Goal: Task Accomplishment & Management: Use online tool/utility

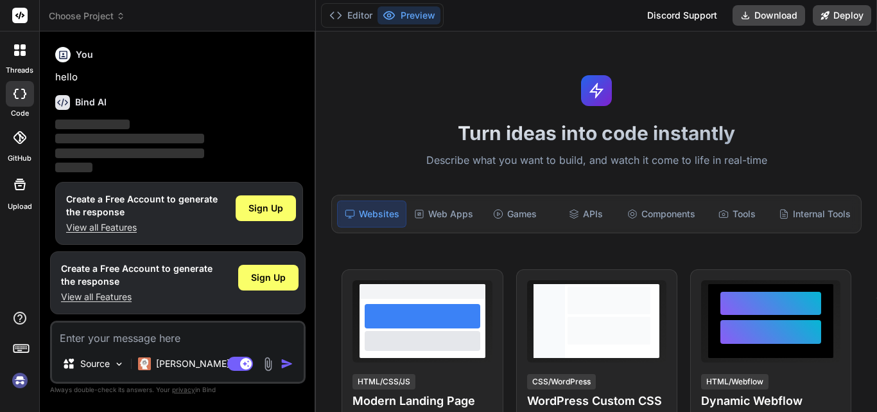
scroll to position [6, 0]
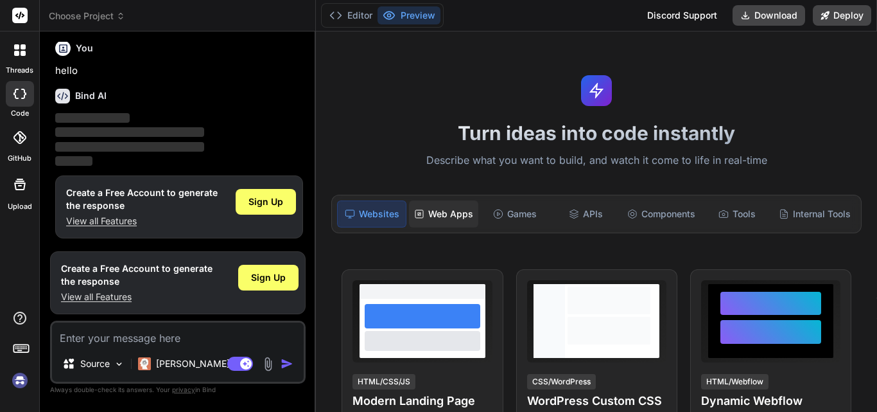
click at [454, 220] on div "Web Apps" at bounding box center [443, 213] width 69 height 27
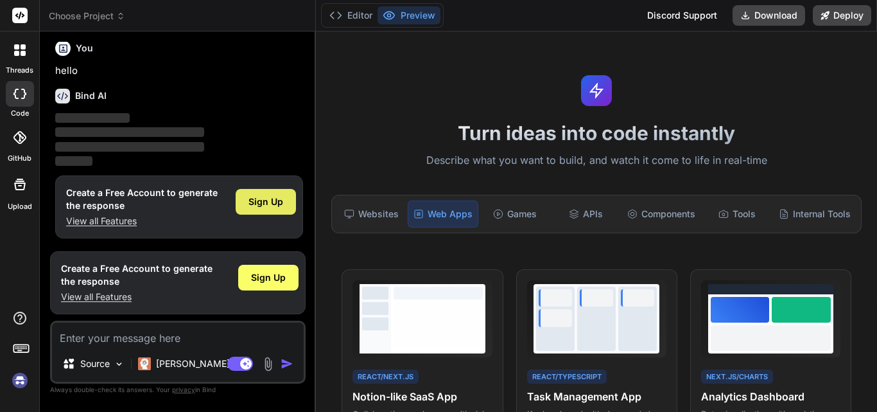
click at [272, 194] on div "Sign Up" at bounding box center [266, 202] width 60 height 26
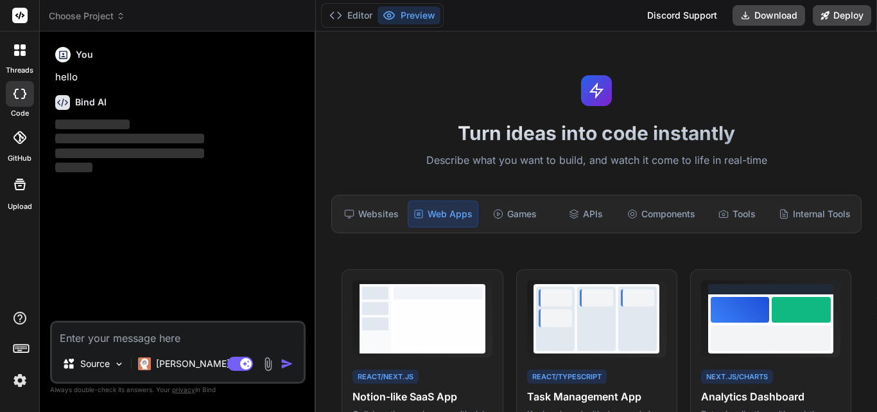
scroll to position [0, 0]
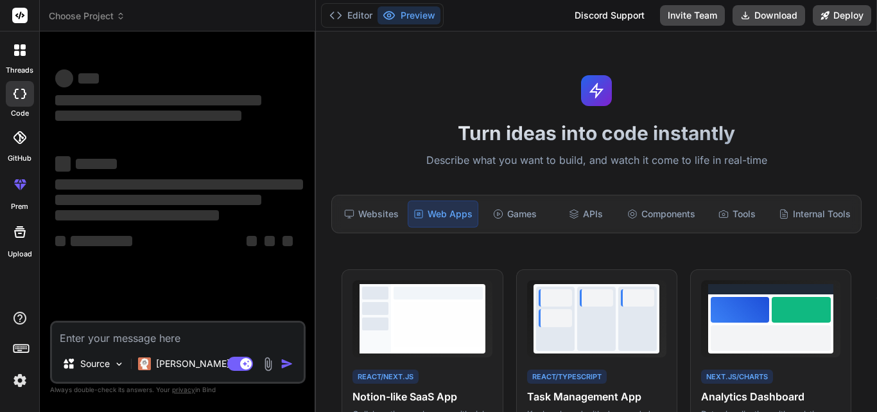
click at [227, 336] on textarea at bounding box center [178, 333] width 252 height 23
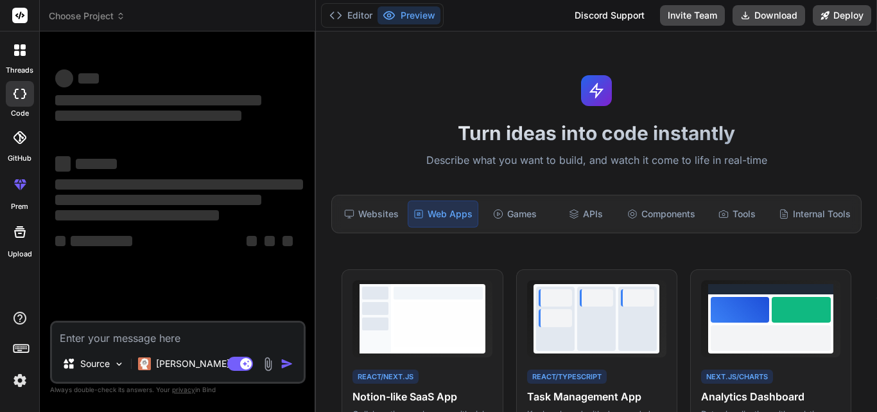
type textarea "x"
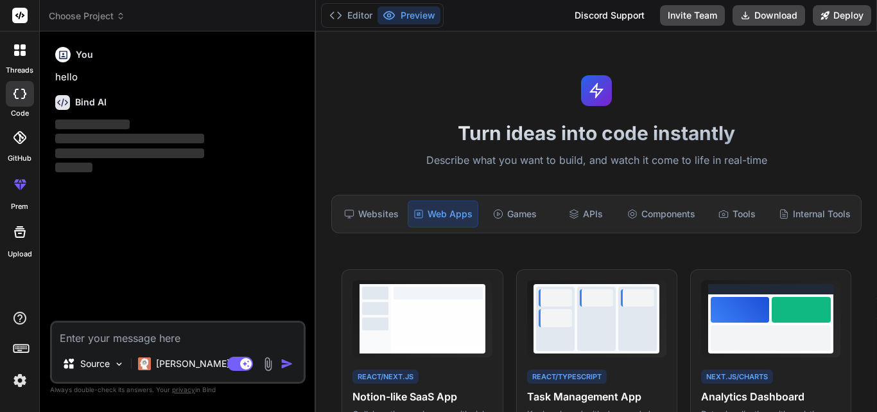
click at [227, 336] on textarea at bounding box center [178, 333] width 252 height 23
paste textarea "Contexte & Objectifs L’application permet de gérer les vacataires (enseignants …"
type textarea "Contexte & Objectifs L’application permet de gérer les vacataires (enseignants …"
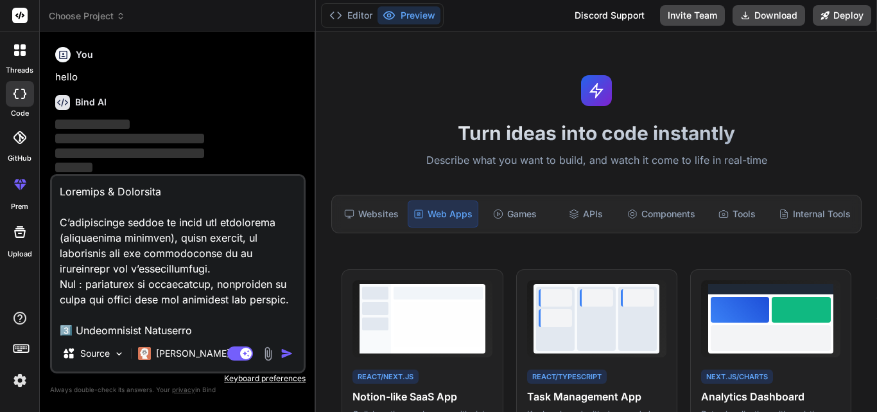
scroll to position [2667, 0]
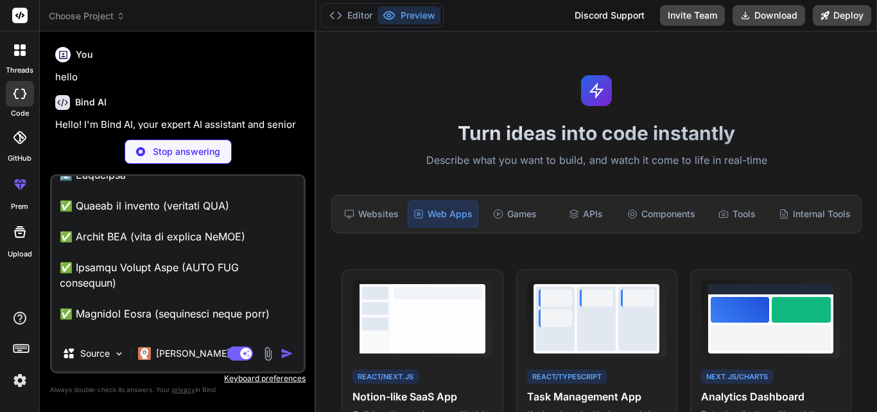
type textarea "x"
type textarea "Contexte & Objectifs L’application permet de gérer les vacataires (enseignants …"
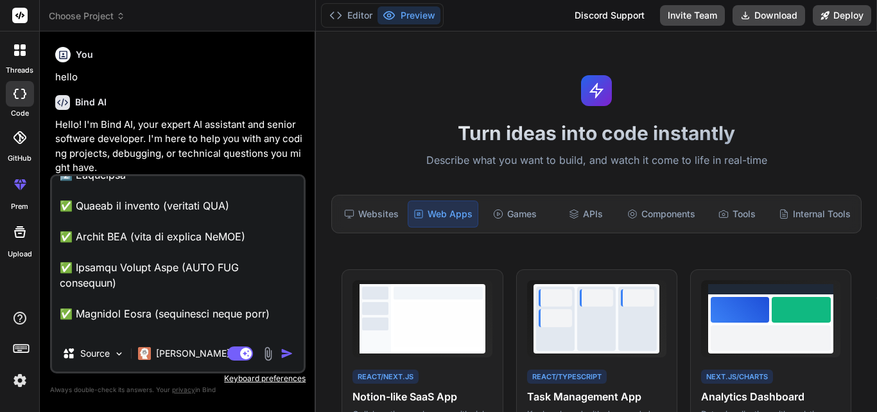
click at [284, 352] on img "button" at bounding box center [287, 353] width 13 height 13
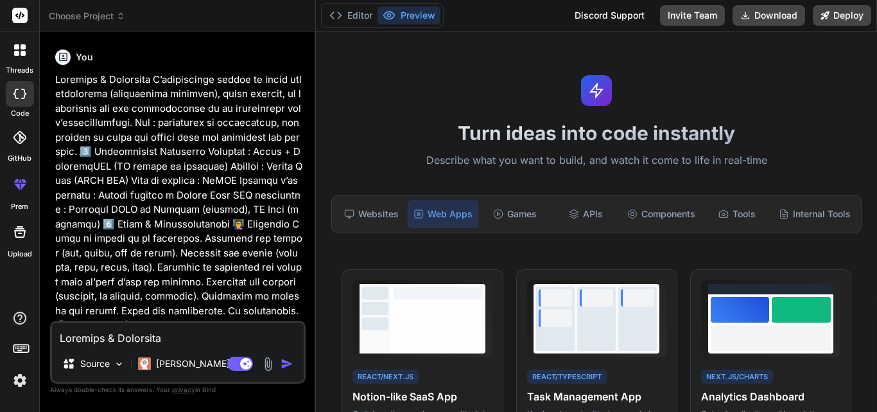
scroll to position [293, 0]
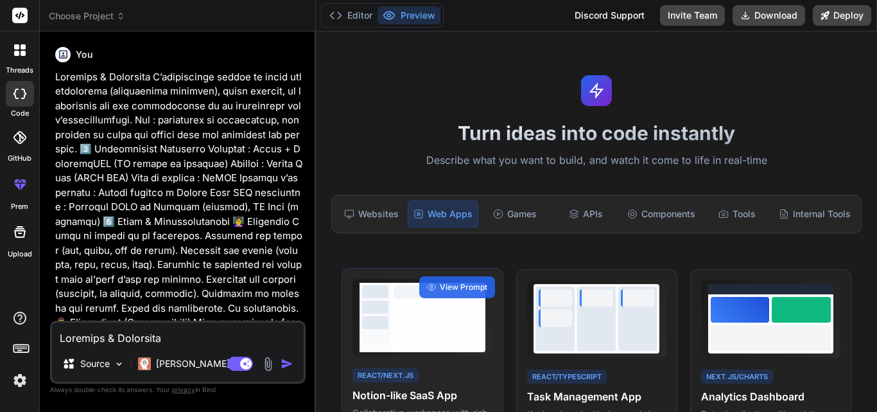
type textarea "x"
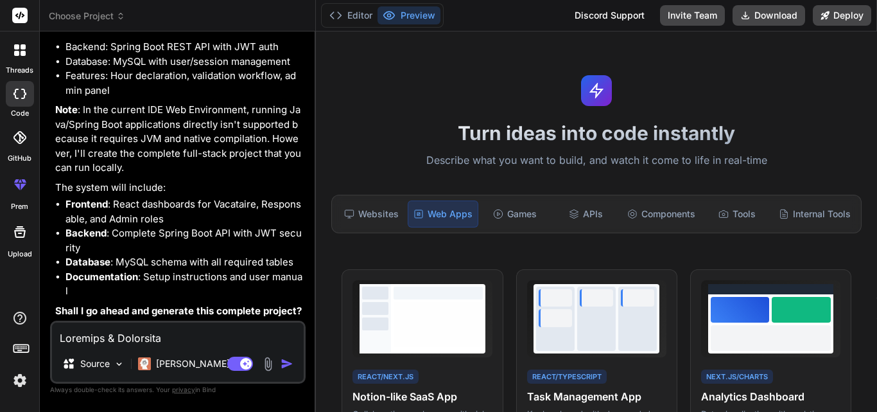
scroll to position [1457, 0]
click at [176, 339] on textarea at bounding box center [178, 333] width 252 height 23
type textarea "o"
type textarea "x"
type textarea "ou"
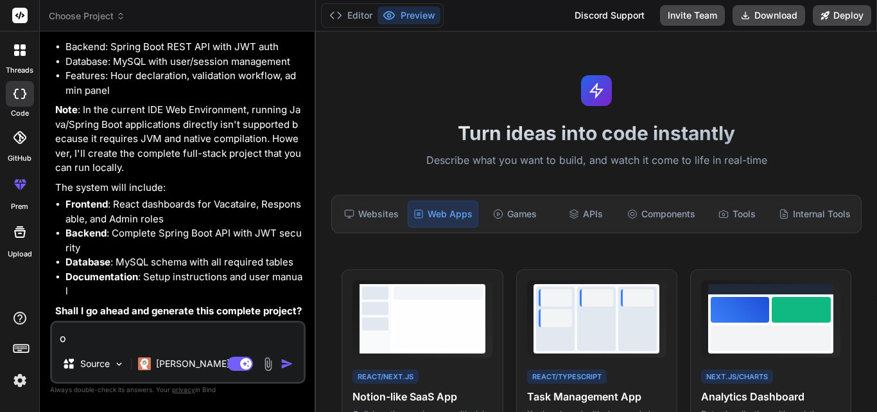
type textarea "x"
type textarea "oui"
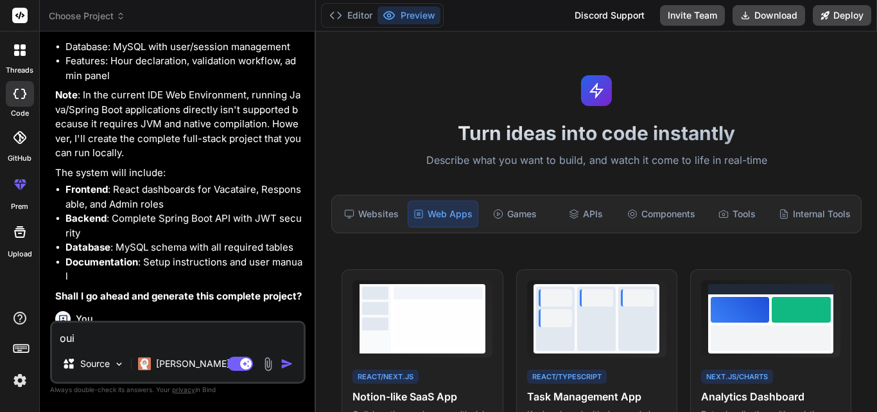
type textarea "x"
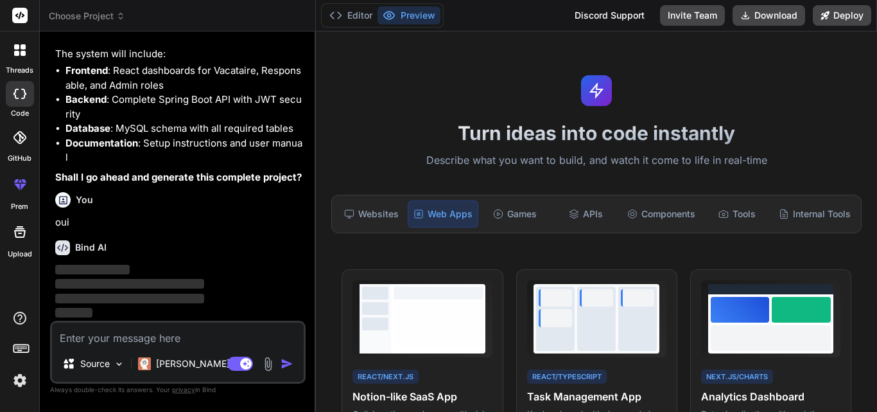
scroll to position [1590, 0]
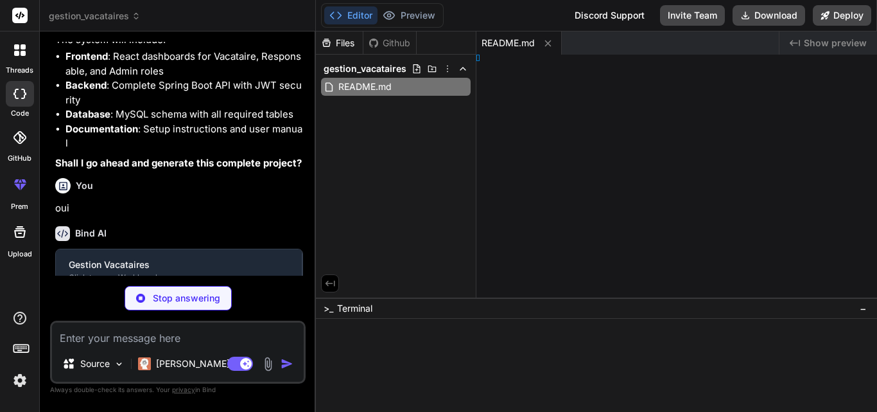
type textarea "x"
type textarea "aire_id);"
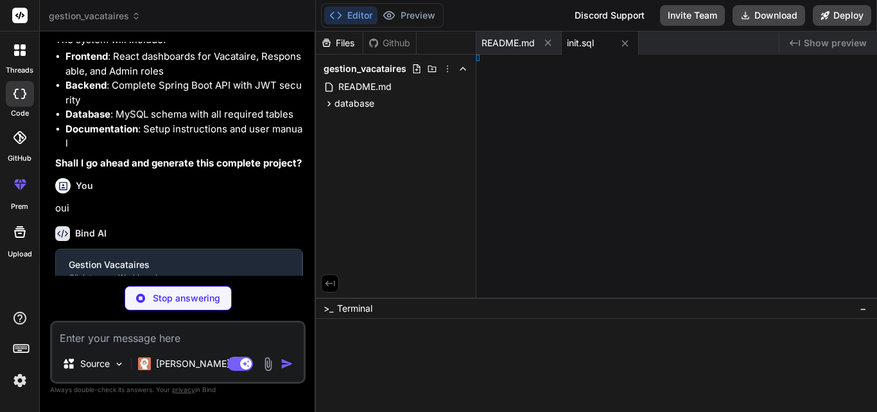
type textarea "x"
type textarea "aires.log"
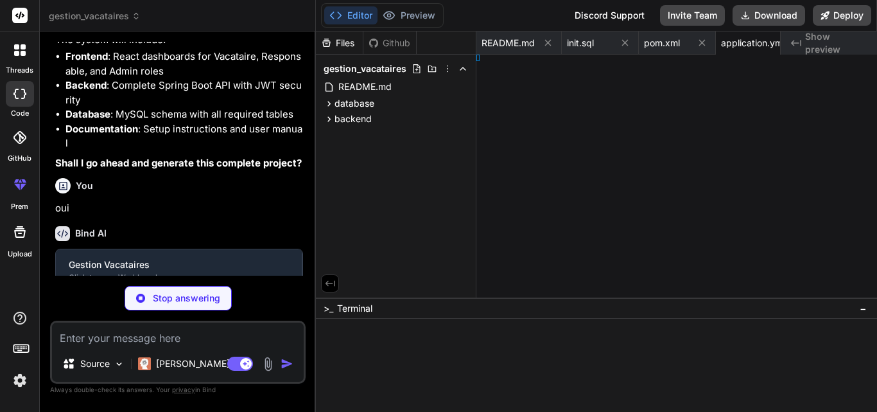
type textarea "x"
type textarea "} }"
type textarea "x"
type textarea "} }"
type textarea "x"
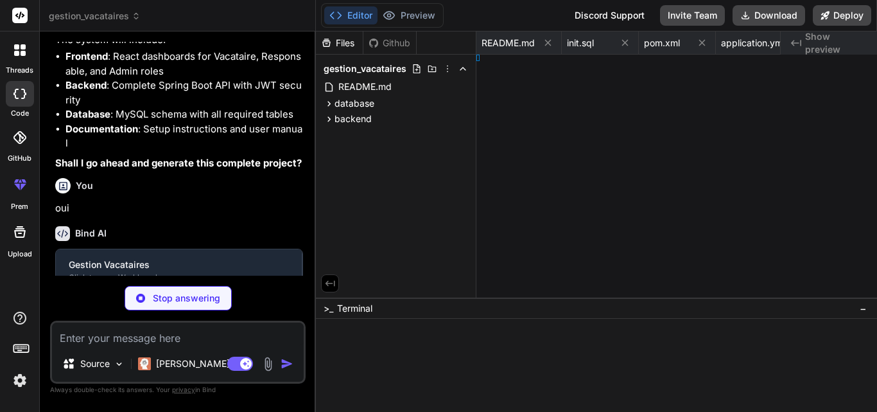
type textarea "} }"
type textarea "x"
type textarea "} }"
type textarea "x"
type textarea "; } }"
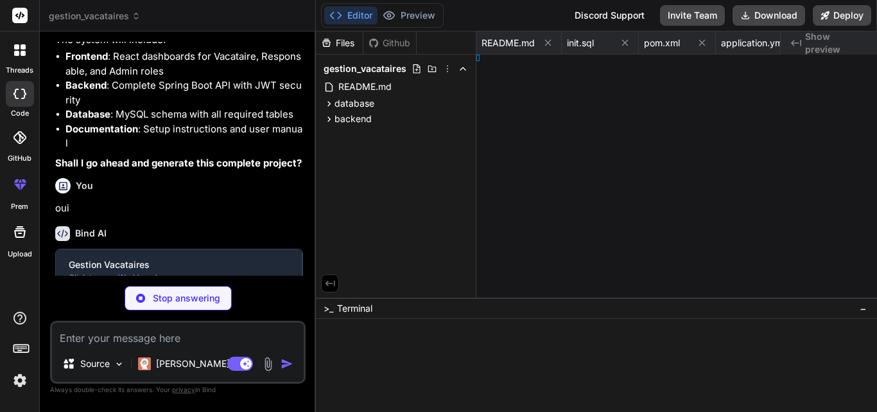
type textarea "x"
type textarea "http.authenticationProvider(authenticationProvider()); http.addFilterBefore(jwt…"
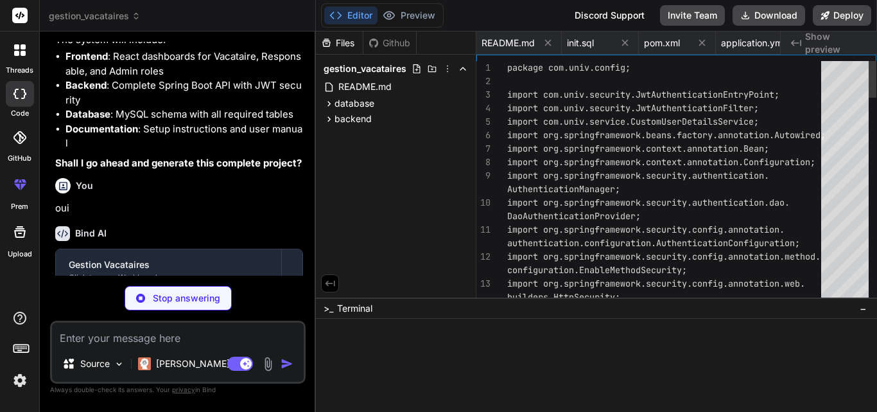
scroll to position [0, 641]
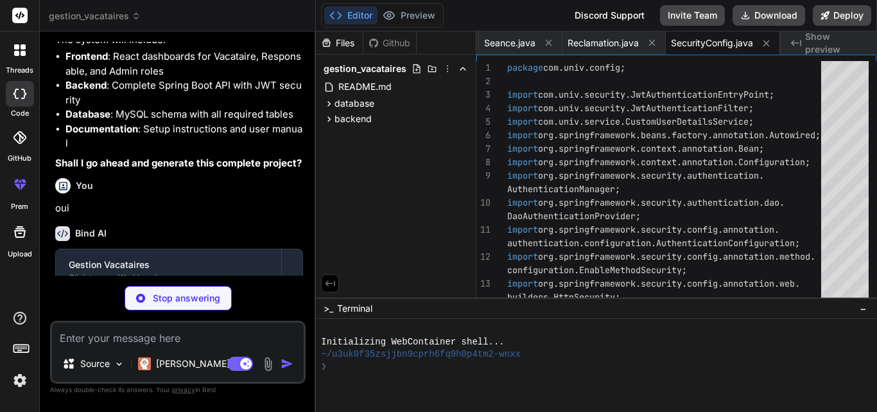
type textarea "x"
type textarea "} return null; } }"
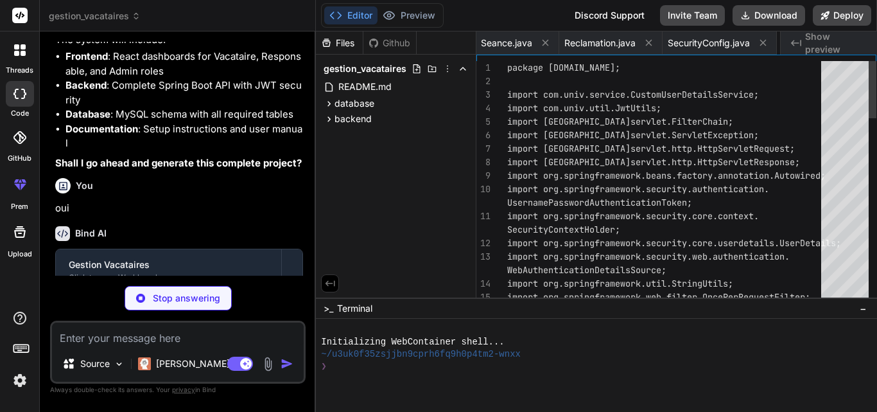
scroll to position [0, 770]
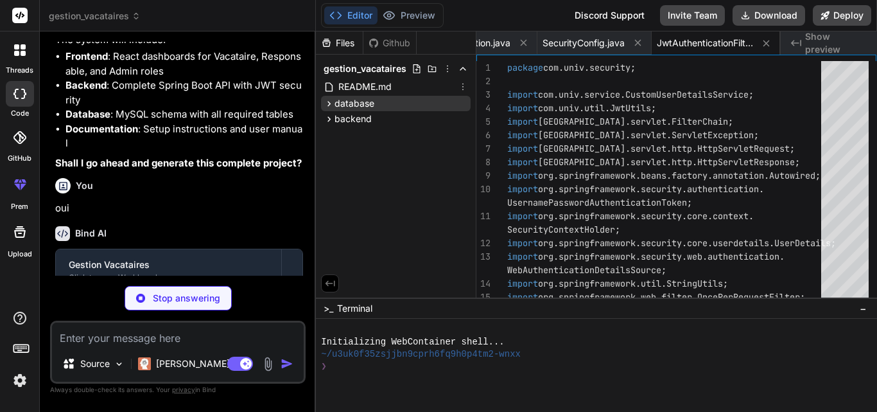
type textarea "x"
type textarea "response.sendError(HttpServletResponse.SC_UNAUTHORIZED, "Erreur: Non autorisé")…"
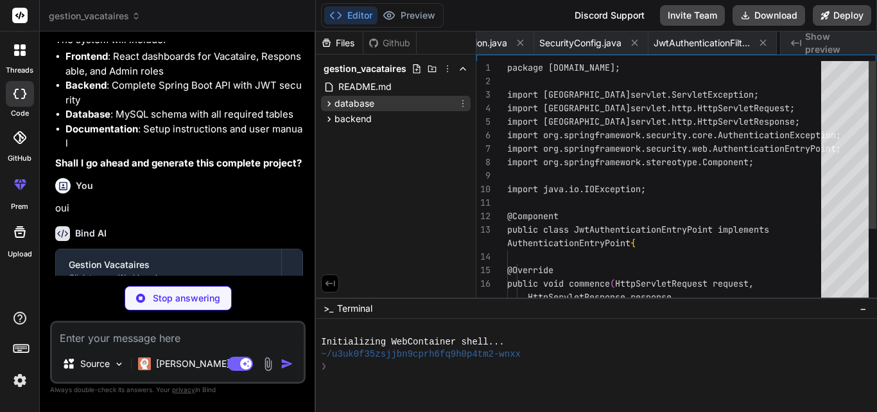
scroll to position [0, 898]
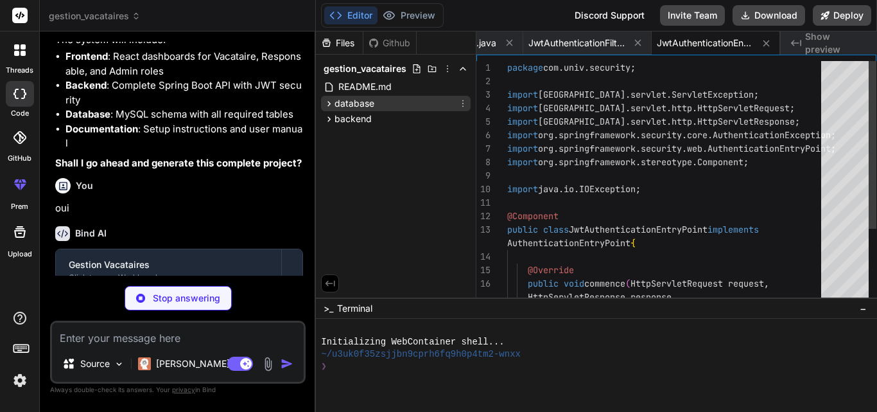
click at [333, 98] on icon at bounding box center [329, 103] width 11 height 11
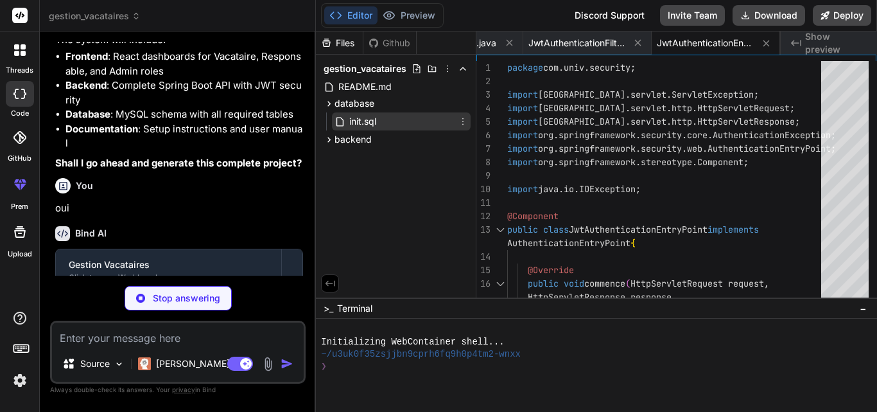
type textarea "x"
click at [346, 117] on icon at bounding box center [340, 121] width 13 height 11
type textarea "(vacataire_id);"
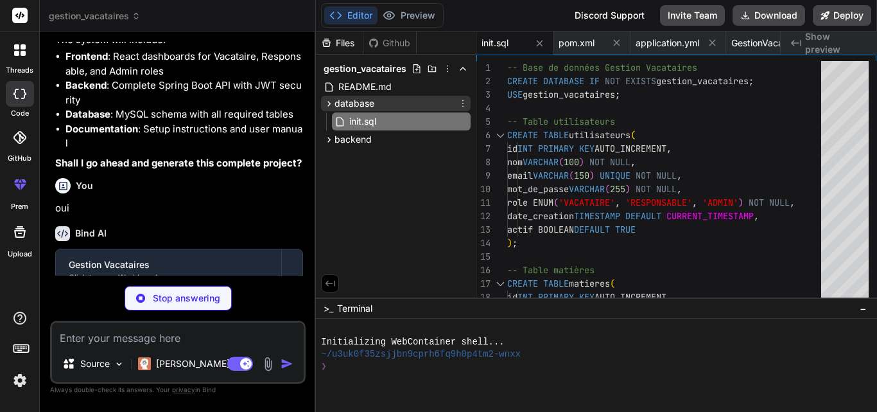
click at [326, 105] on icon at bounding box center [329, 103] width 11 height 11
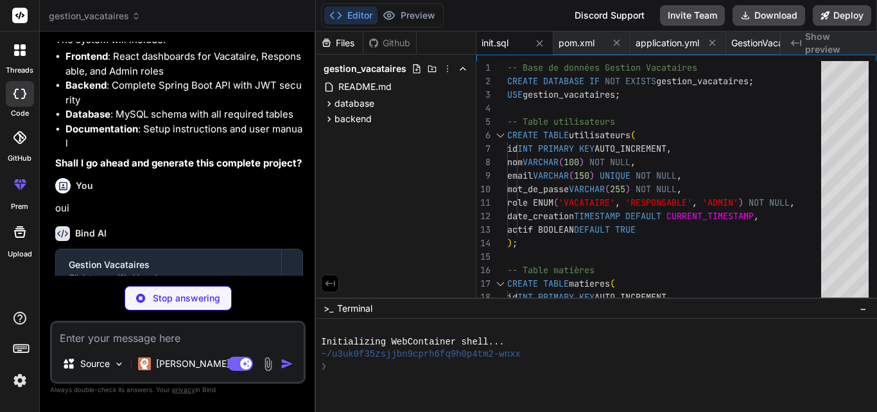
type textarea "x"
type textarea "return false; } }"
type textarea "x"
type textarea "}"
type textarea "x"
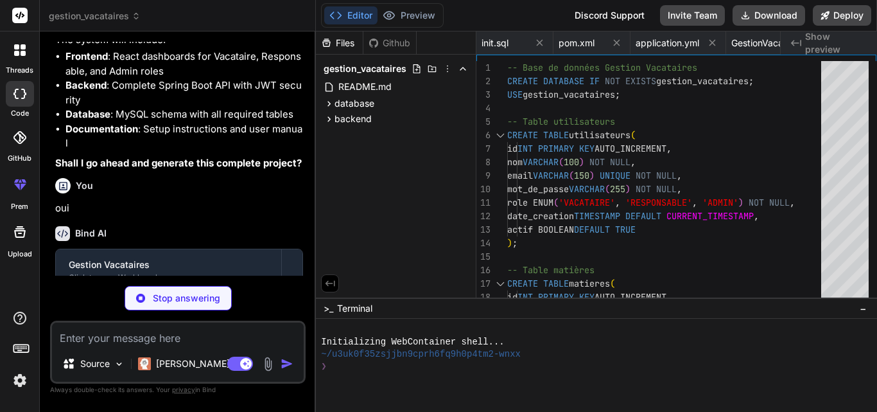
type textarea "// Getters et Setters public String getEmail() { return email; } public void se…"
type textarea "x"
type textarea "public void setType(String type) { this.type = type; } public Utilisateur getUt…"
type textarea "x"
type textarea "public void setMotDePasse(String motDePasse) { this.motDePasse = motDePasse; } …"
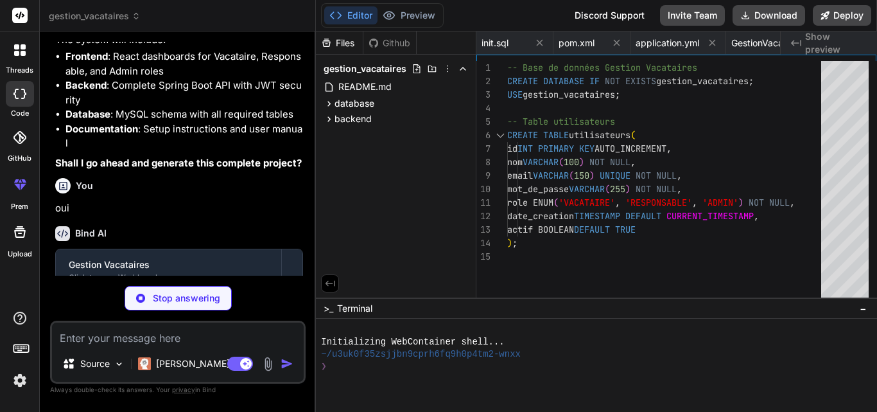
type textarea "x"
type textarea "}"
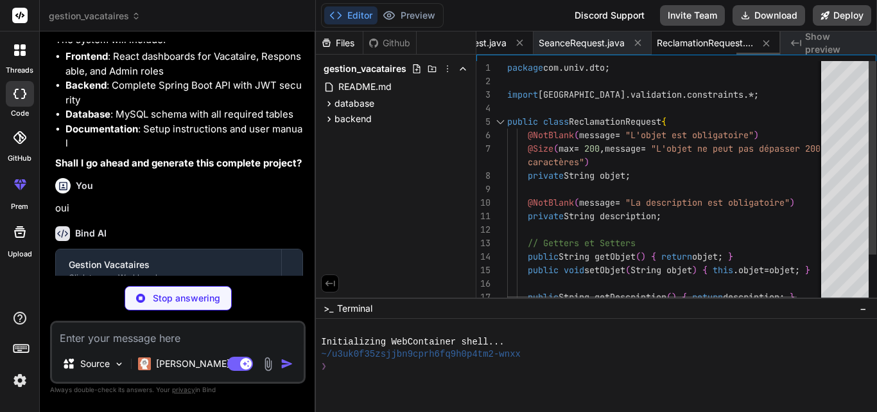
type textarea "x"
type textarea "); return utilisateurRepository.save(user); } }"
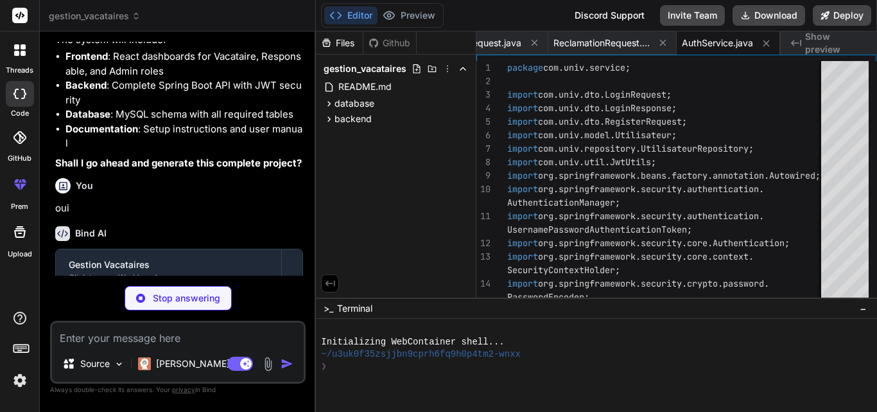
type textarea "x"
type textarea "} }"
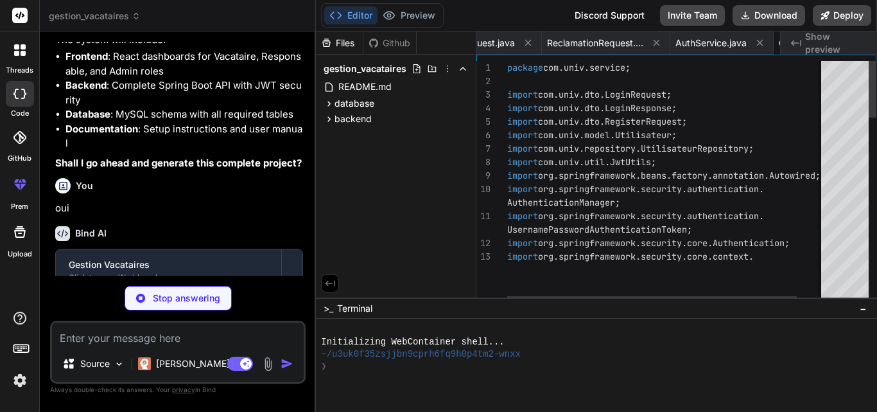
type textarea "x"
type textarea "JpaRepository<Utilisateur, Long> { Optional<Utilisateur> findByEmail(String ema…"
type textarea "x"
type textarea ""@vitejs/plugin-react": "^3.1.0", "autoprefixer": "^10.4.14", "postcss": "^8.4.…"
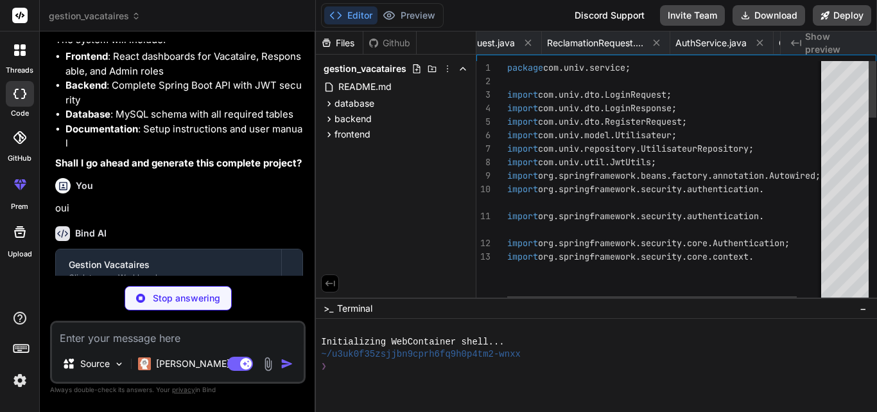
type textarea "x"
type textarea "<div id="root"></div> <script type="module" src="/src/main.jsx"></script> </bod…"
type textarea "x"
type textarea "changeOrigin: true, rewrite: (path) => path.replace(/^\/api/, '/api') } } } })"
type textarea "x"
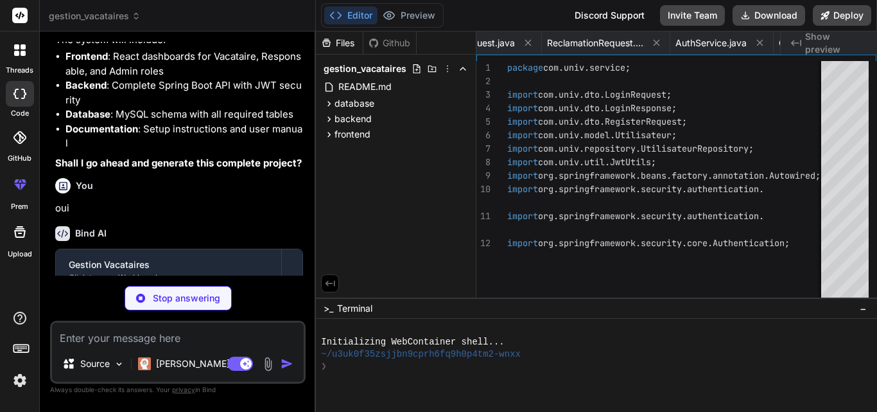
type textarea "} } }, }, plugins: [], }"
type textarea "x"
type textarea "export default { plugins: { tailwindcss: {}, autoprefixer: {}, }, }"
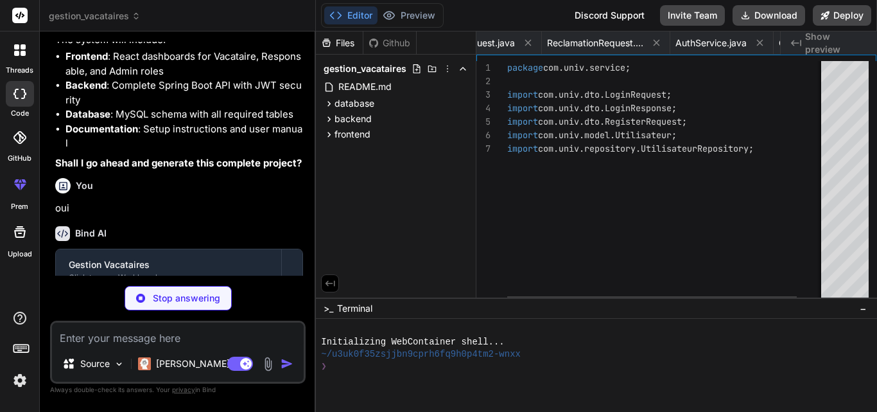
type textarea "x"
type textarea "text-xs font-medium; } .status-rejected { @apply bg-red-100 text-red-800 px-2 p…"
type textarea "x"
type textarea ") } export default App"
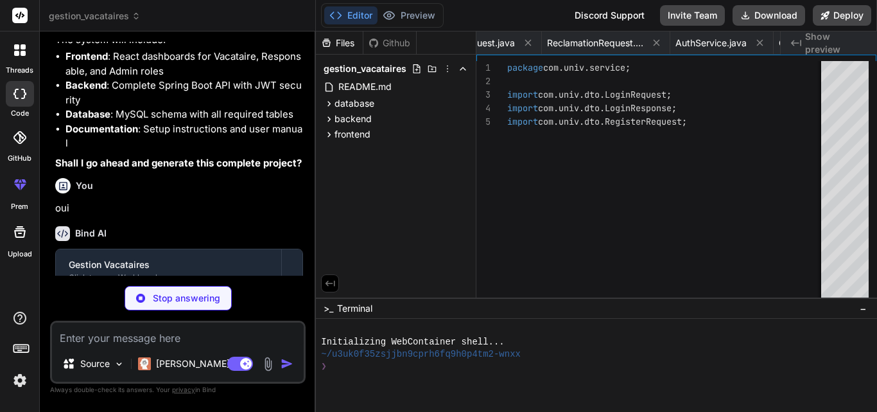
type textarea "x"
type textarea "return ( <AuthContext.Provider value={value}> {children} </AuthContext.Provider…"
type textarea "x"
type textarea ") export default api"
type textarea "x"
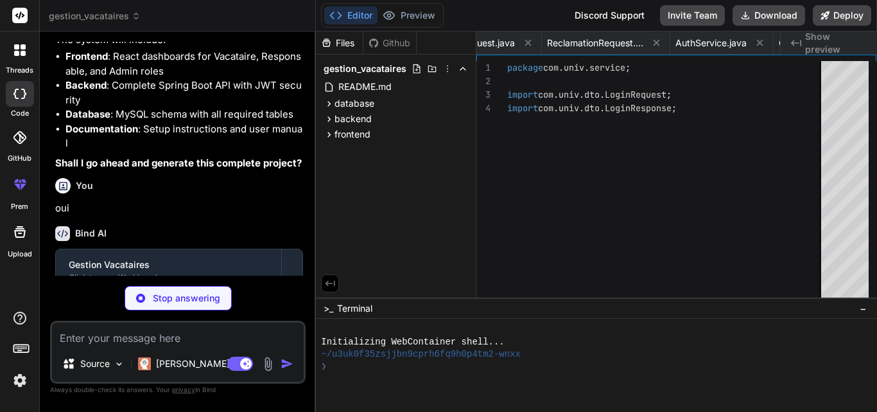
type textarea "</div> </div> ) } export default Login"
type textarea "x"
type textarea "</main> </div> ) } export default Layout"
type textarea "x"
type textarea "export default VacataireDashboard"
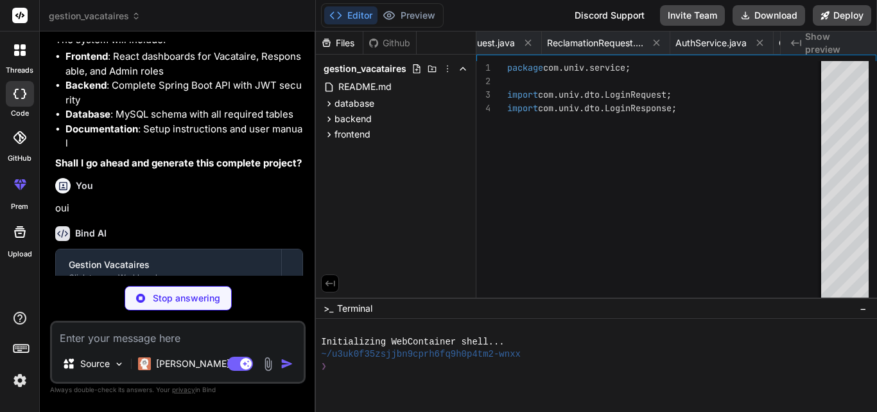
type textarea "x"
type textarea "</div> </div> )} </div> </div> ) } export default ResponsableDashboard"
type textarea "x"
type textarea "</div> ) } export default AdminDashboard"
type textarea "x"
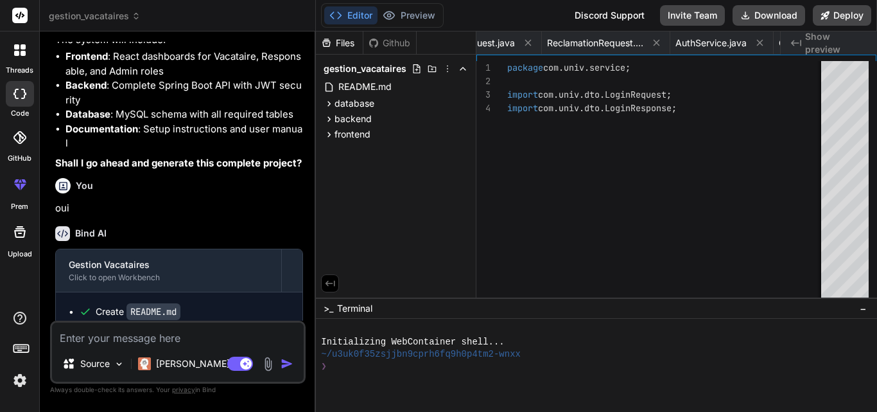
scroll to position [0, 3580]
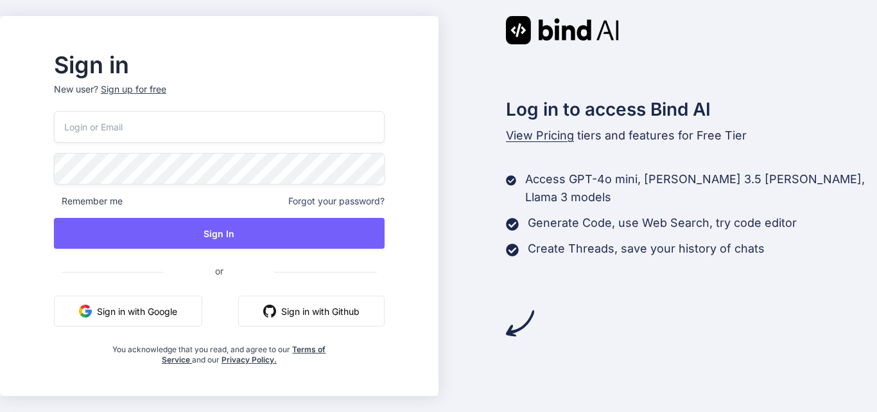
click at [180, 319] on button "Sign in with Google" at bounding box center [128, 310] width 148 height 31
